Goal: Transaction & Acquisition: Subscribe to service/newsletter

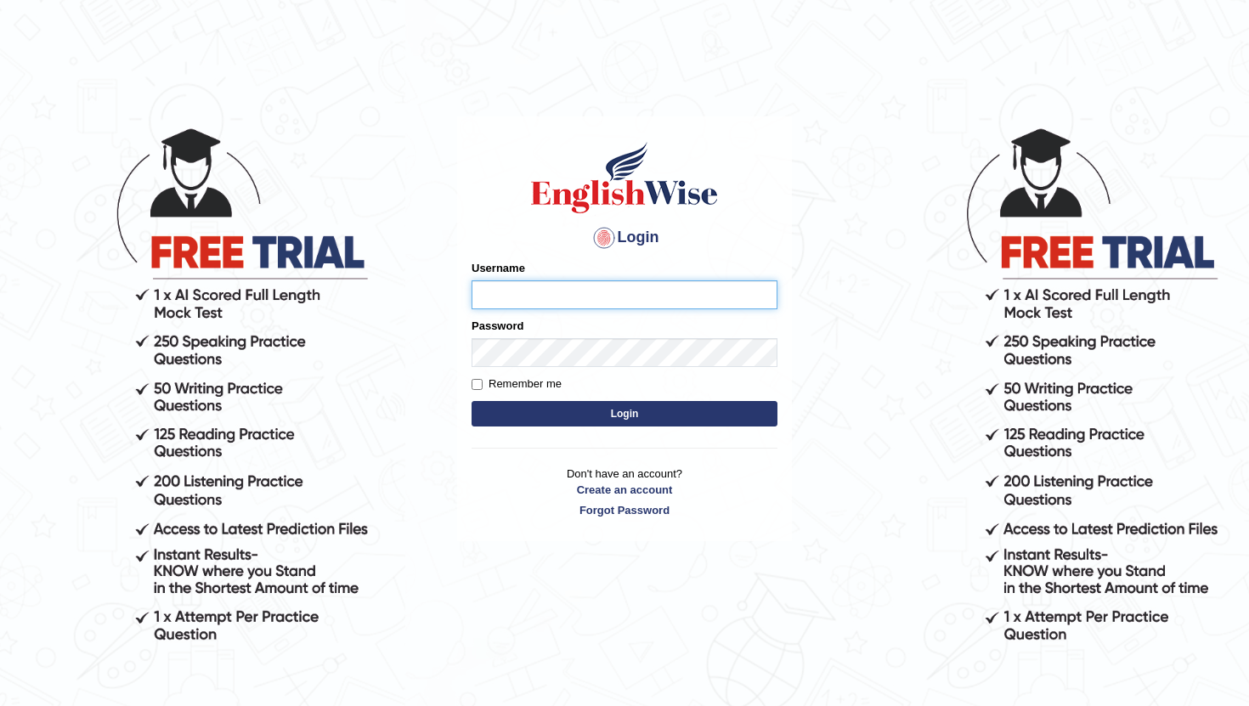
click at [644, 303] on input "Username" at bounding box center [625, 294] width 306 height 29
type input "sudinchy"
click at [472, 401] on button "Login" at bounding box center [625, 413] width 306 height 25
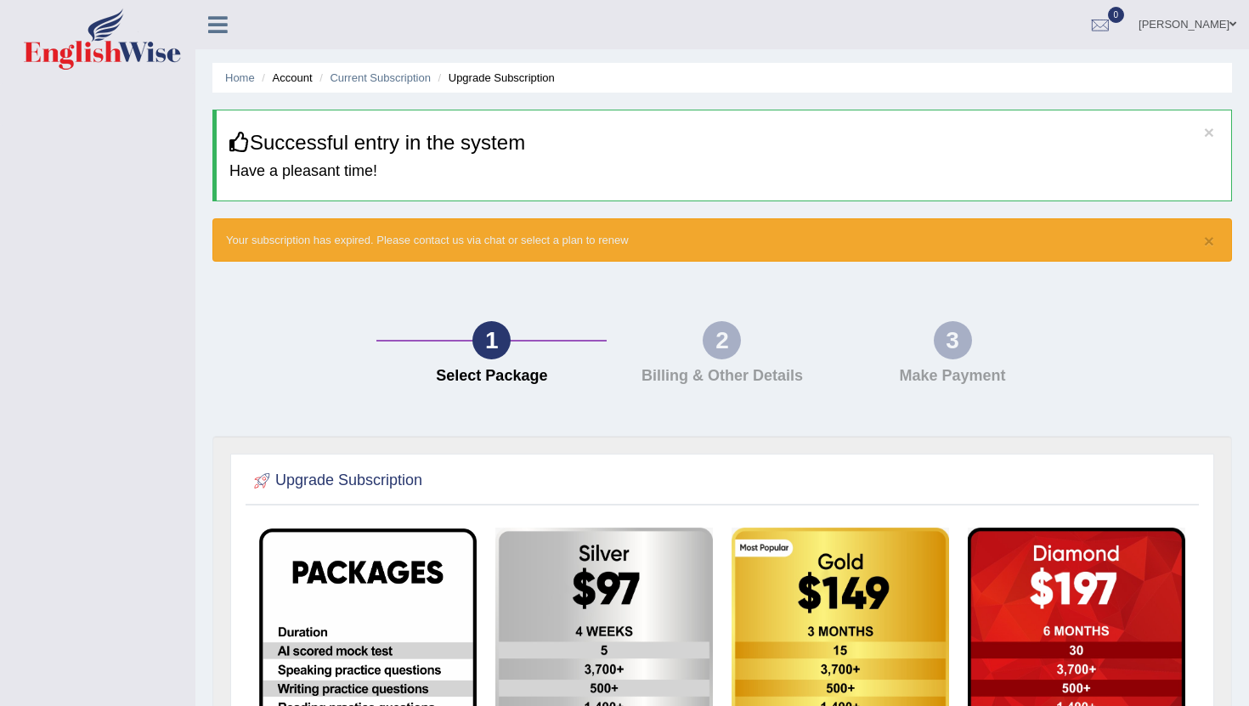
click at [129, 52] on img at bounding box center [102, 38] width 157 height 61
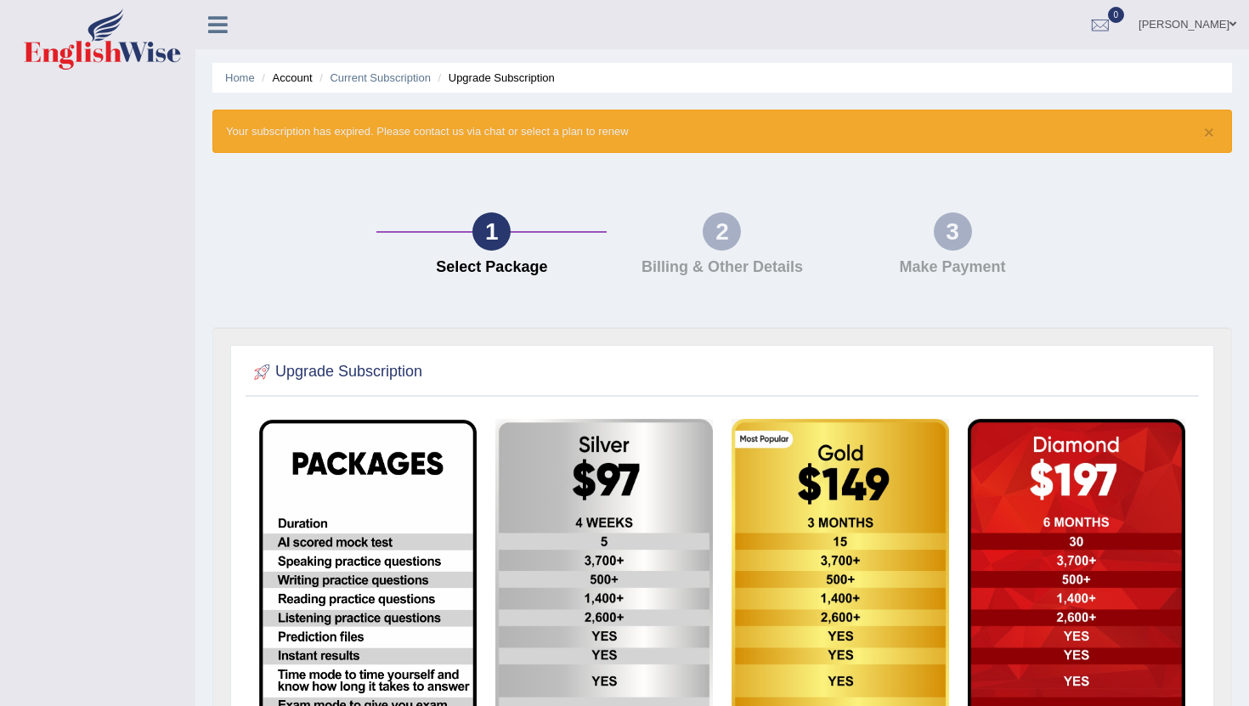
click at [718, 246] on div "2" at bounding box center [722, 231] width 38 height 38
click at [283, 72] on li "Account" at bounding box center [284, 78] width 54 height 16
